Goal: Book appointment/travel/reservation

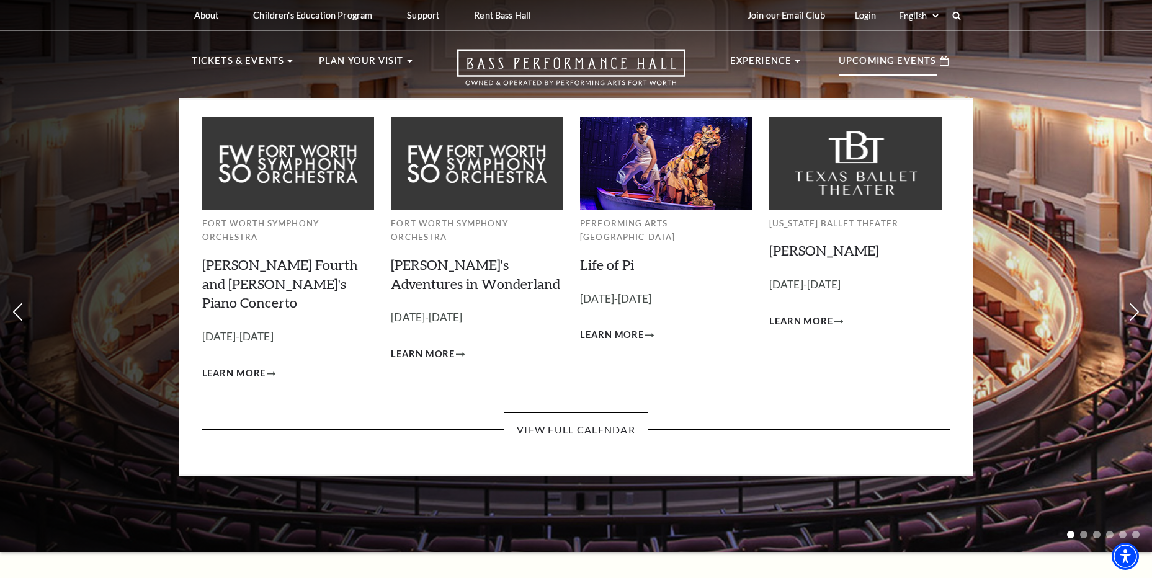
click at [549, 417] on div "Fort Worth Symphony Orchestra Brahms Fourth and Grieg's Piano Concerto Septembe…" at bounding box center [576, 287] width 794 height 378
click at [558, 412] on link "View Full Calendar" at bounding box center [576, 429] width 144 height 35
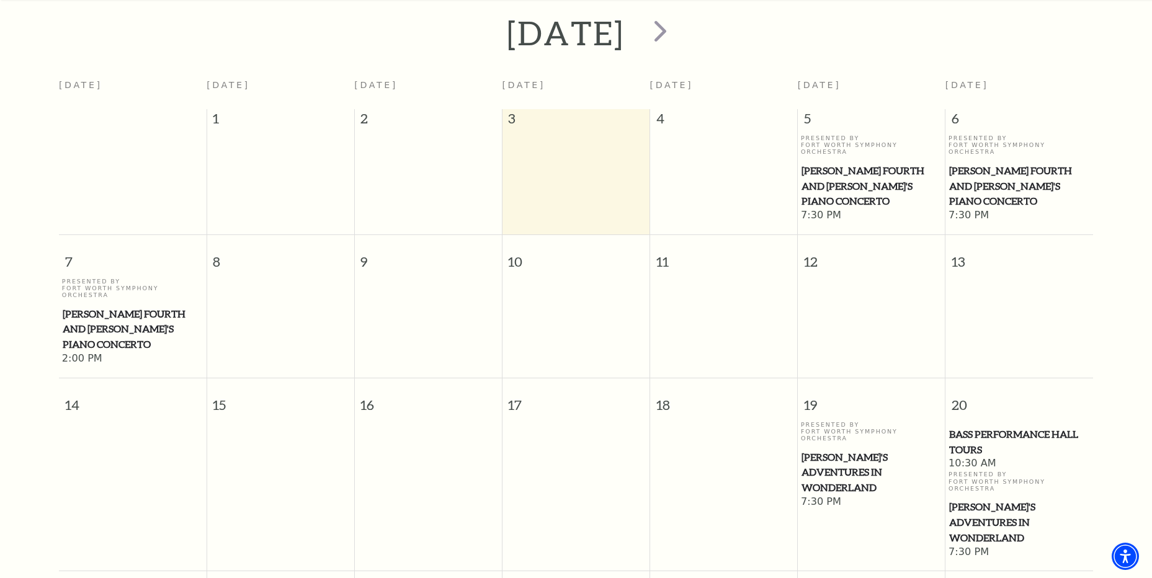
scroll to position [172, 0]
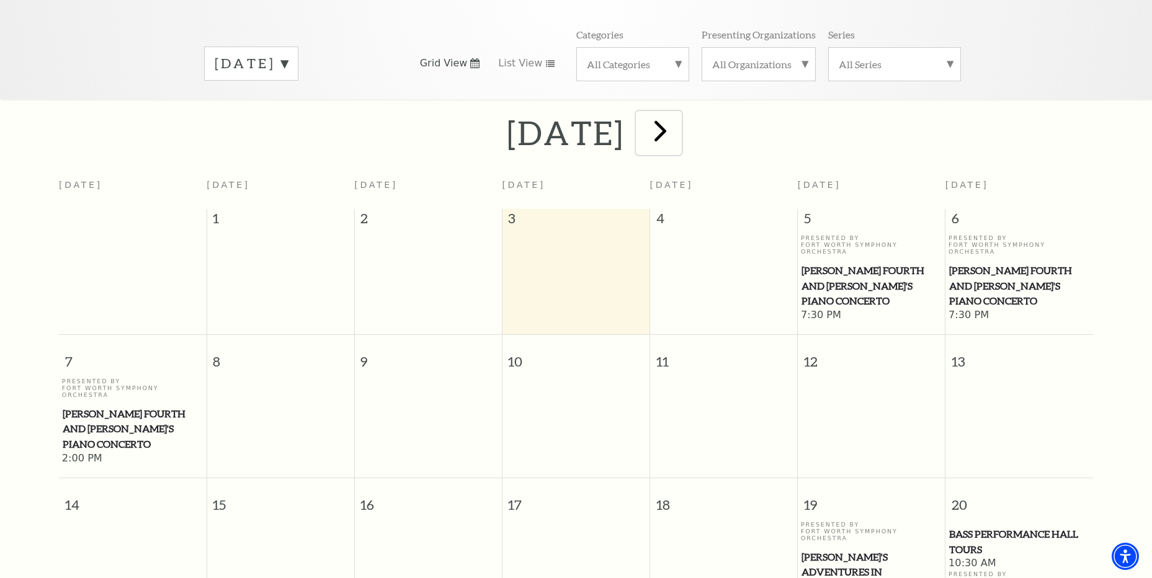
click at [678, 122] on span "next" at bounding box center [659, 130] width 35 height 35
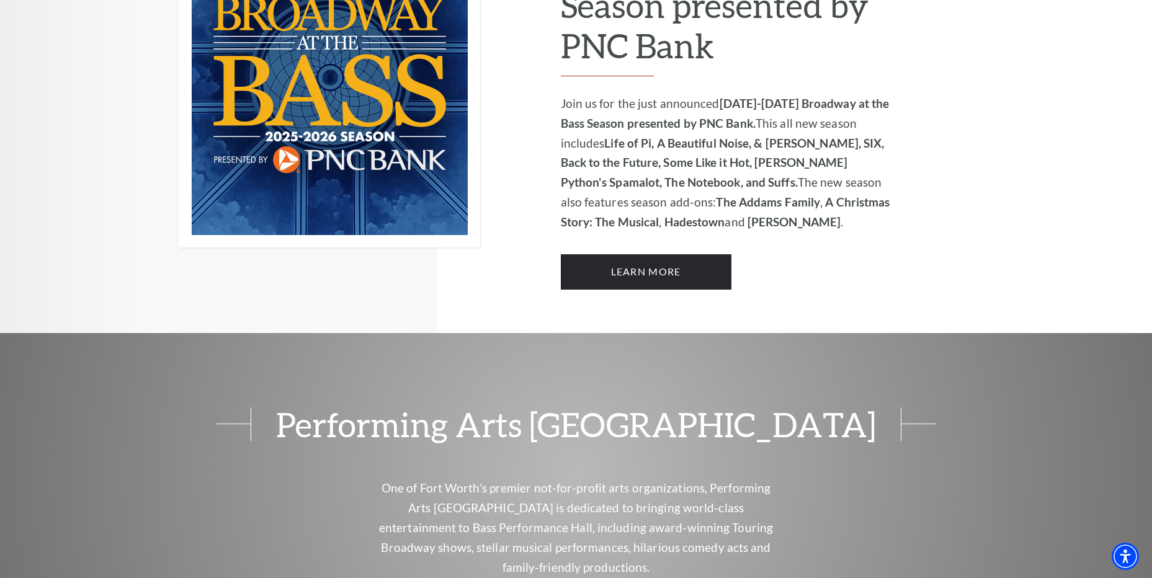
scroll to position [992, 0]
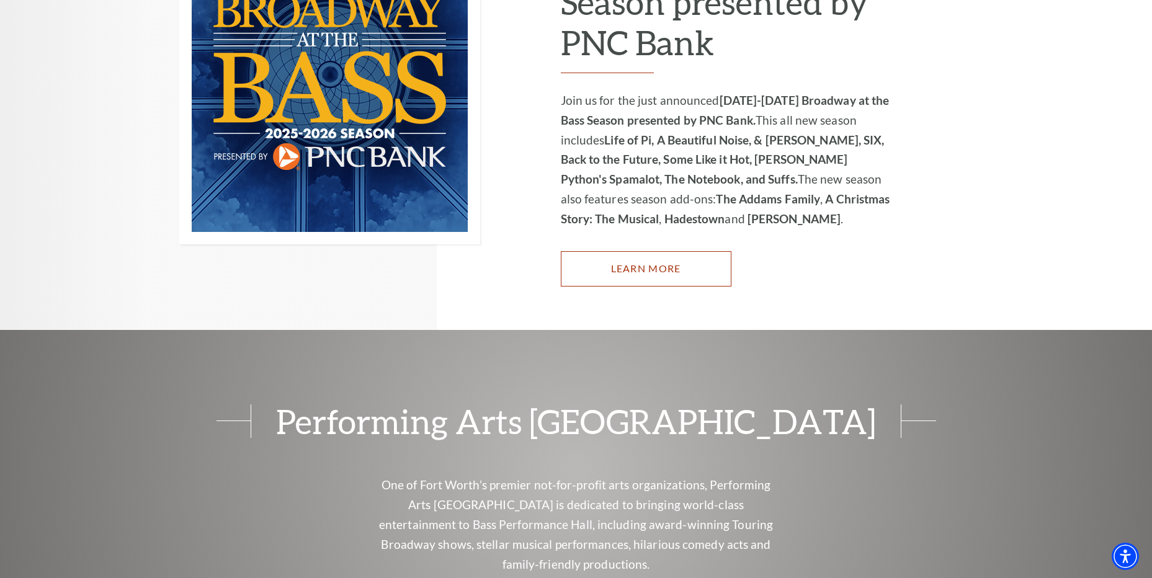
click at [656, 256] on link "Learn More" at bounding box center [646, 268] width 171 height 35
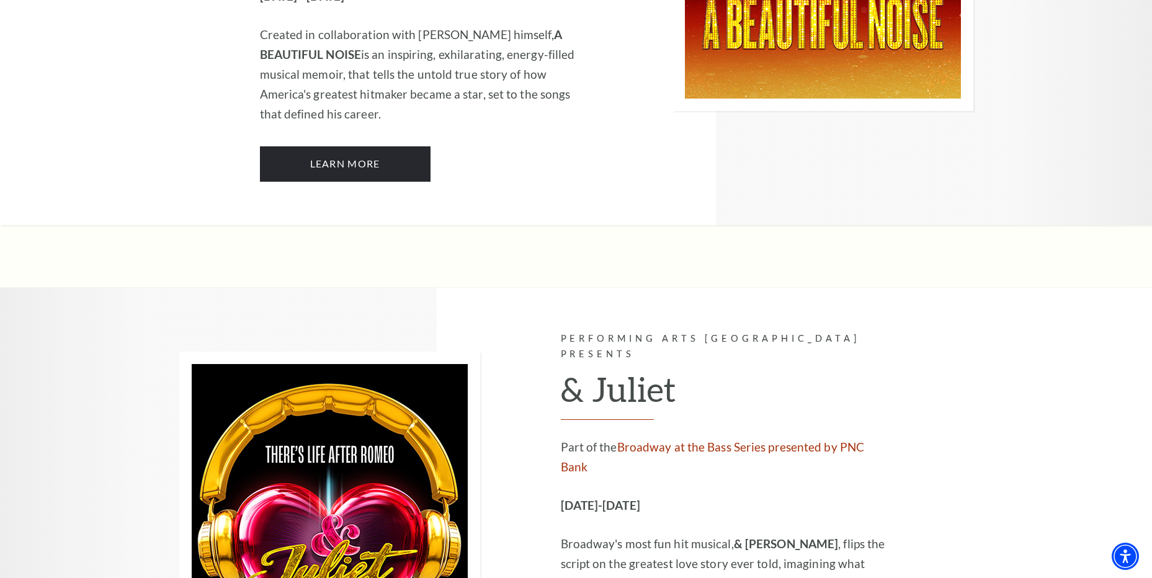
scroll to position [3349, 0]
